Goal: Information Seeking & Learning: Learn about a topic

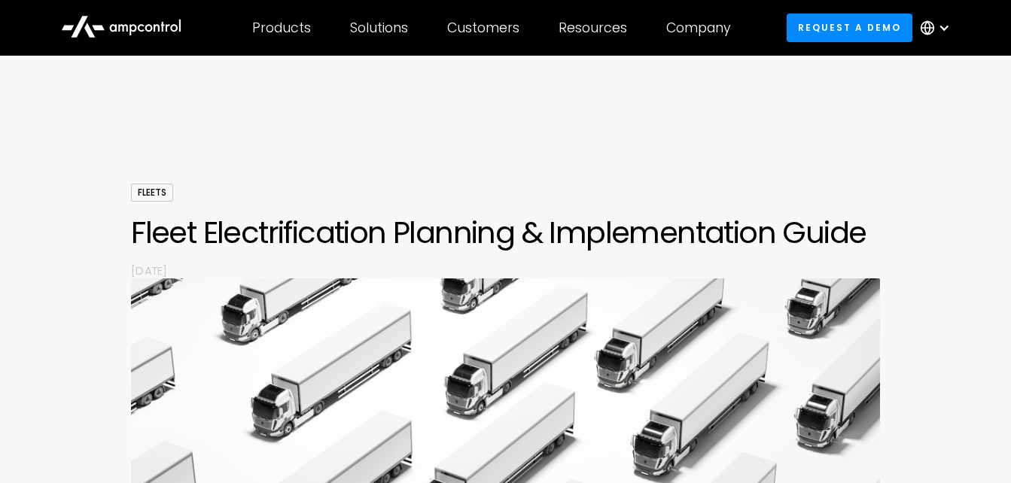
click at [943, 177] on div at bounding box center [505, 138] width 1011 height 90
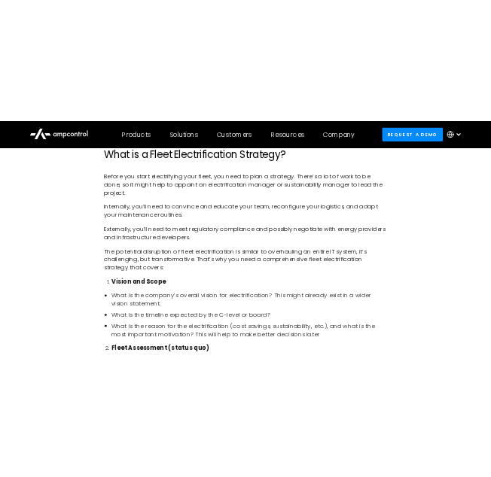
scroll to position [994, 0]
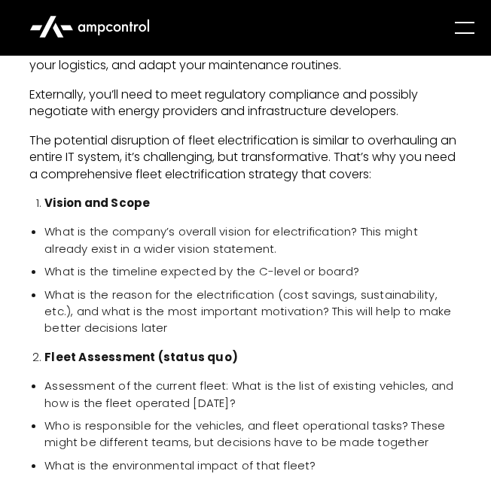
click at [227, 151] on p "The potential disruption of fleet electrification is similar to overhauling an …" at bounding box center [245, 158] width 432 height 50
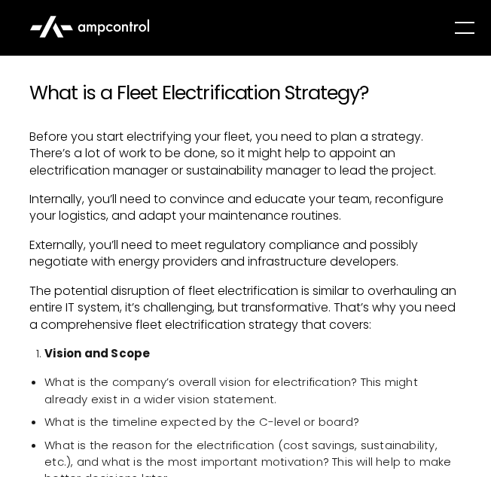
scroll to position [874, 0]
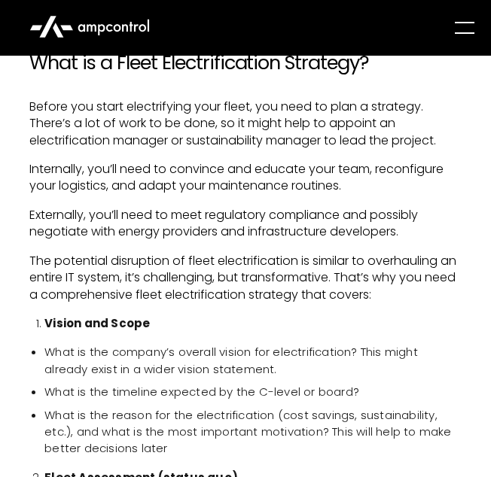
click at [175, 141] on p "Before you start electrifying your fleet, you need to plan a strategy. There’s …" at bounding box center [245, 124] width 432 height 50
click at [181, 221] on p "Externally, you’ll need to meet regulatory compliance and possibly negotiate wi…" at bounding box center [245, 224] width 432 height 34
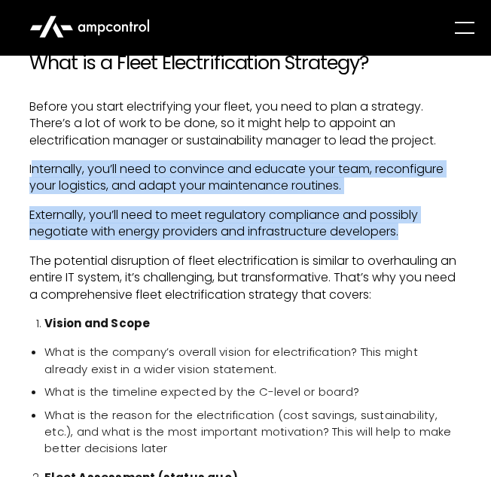
drag, startPoint x: 31, startPoint y: 170, endPoint x: 414, endPoint y: 231, distance: 388.1
copy div "nternally, you’ll need to convince and educate your team, reconfigure your logi…"
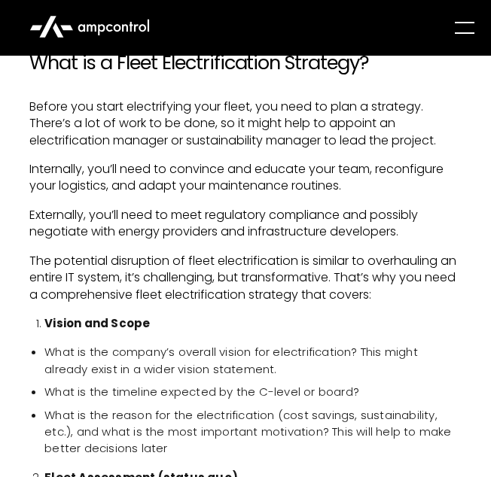
click at [244, 270] on p "The potential disruption of fleet electrification is similar to overhauling an …" at bounding box center [245, 278] width 432 height 50
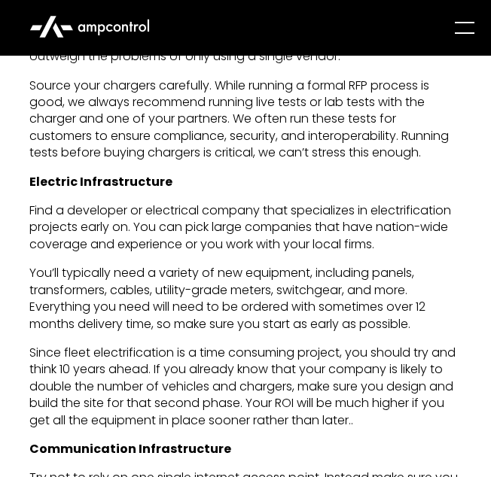
scroll to position [3675, 0]
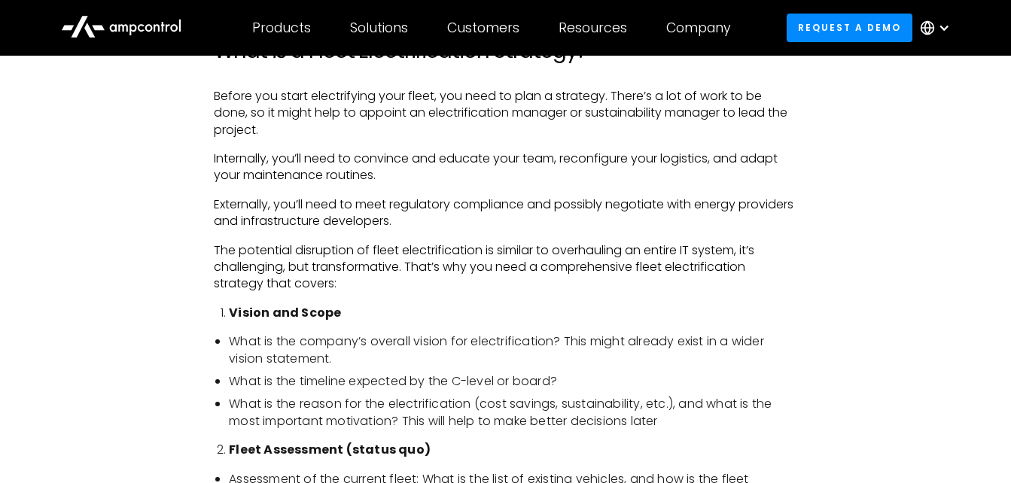
scroll to position [1028, 0]
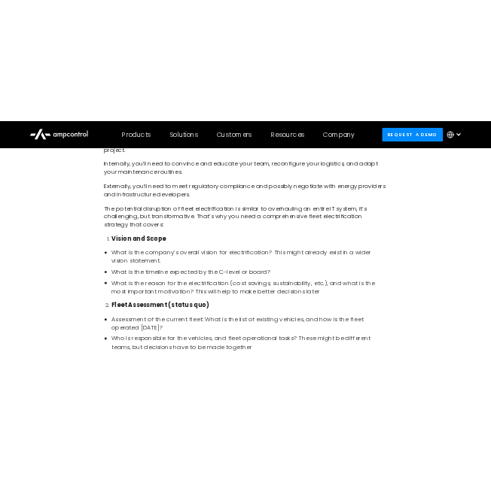
scroll to position [1054, 0]
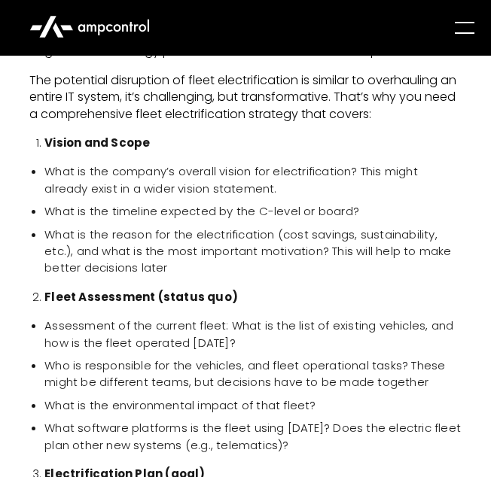
click at [149, 224] on ul "What is the company’s overall vision for electrification? This might already ex…" at bounding box center [245, 219] width 432 height 113
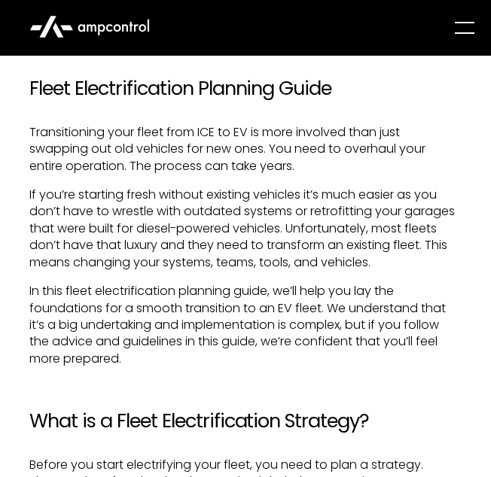
scroll to position [542, 0]
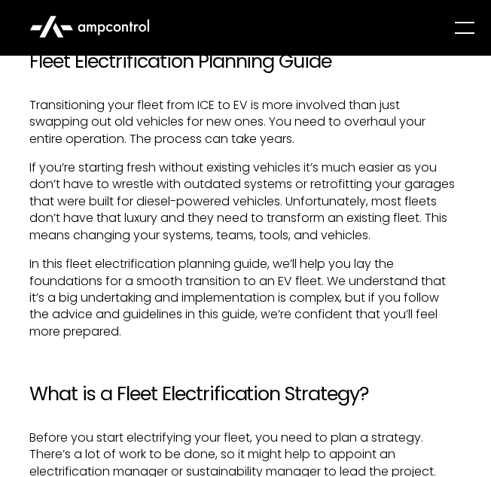
click at [181, 239] on p "If you’re starting fresh without existing vehicles it’s much easier as you don’…" at bounding box center [245, 202] width 432 height 84
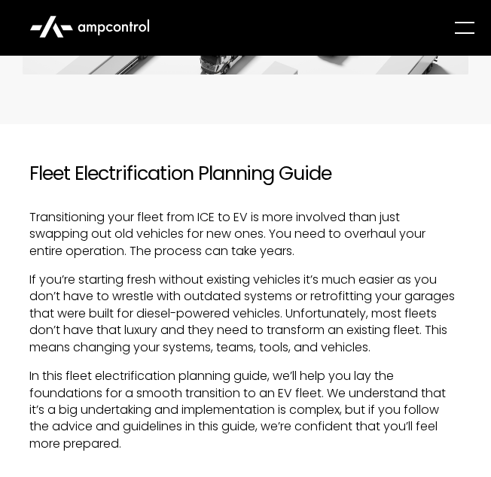
scroll to position [512, 0]
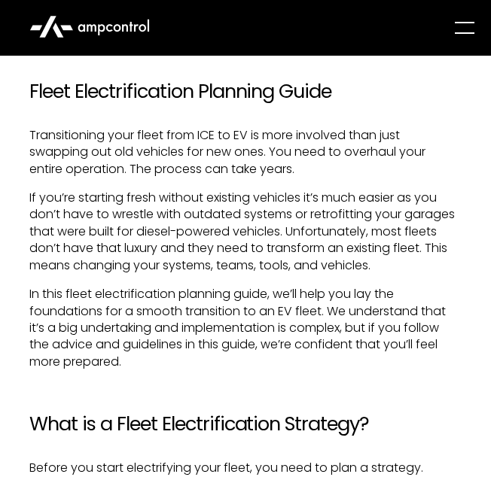
click at [181, 239] on p "If you’re starting fresh without existing vehicles it’s much easier as you don’…" at bounding box center [245, 232] width 432 height 84
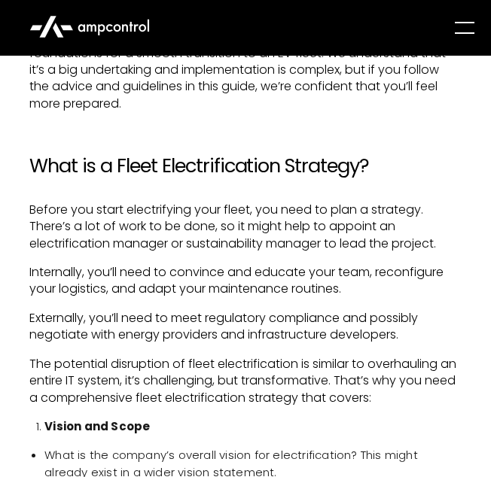
scroll to position [783, 0]
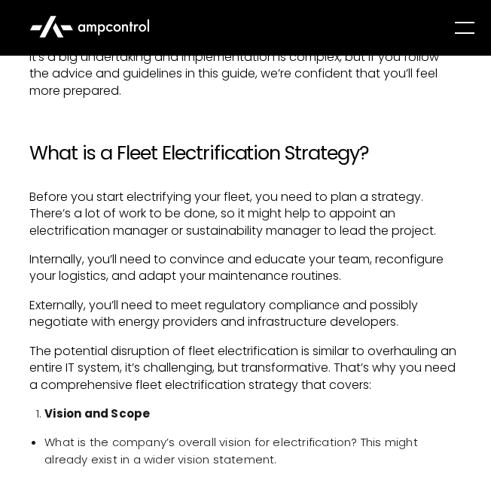
click at [207, 262] on p "Internally, you’ll need to convince and educate your team, reconfigure your log…" at bounding box center [245, 269] width 432 height 34
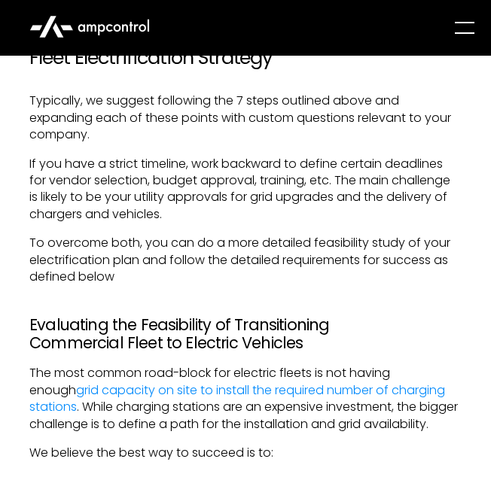
scroll to position [2289, 0]
